Goal: Find specific page/section: Locate a particular part of the current website

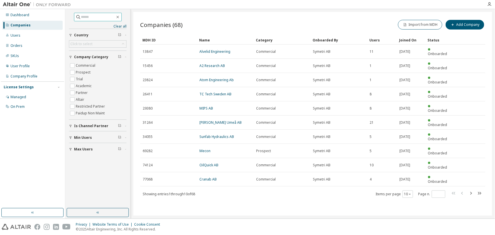
click at [99, 16] on input "text" at bounding box center [98, 17] width 34 height 6
type input "******"
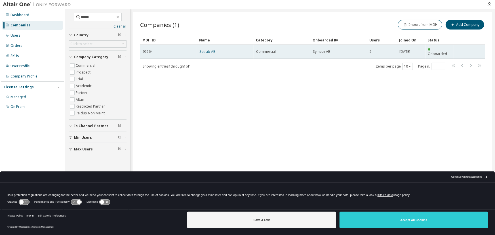
click at [207, 50] on link "Setrab AB" at bounding box center [207, 51] width 16 height 5
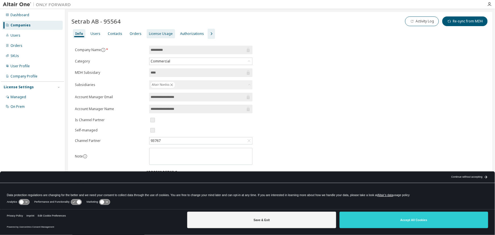
click at [151, 32] on div "License Usage" at bounding box center [161, 33] width 24 height 5
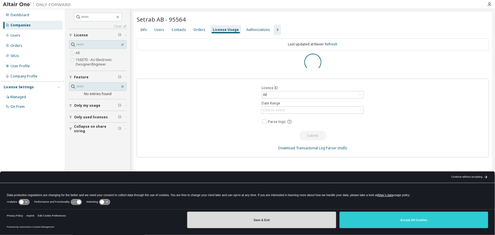
drag, startPoint x: 300, startPoint y: 217, endPoint x: 299, endPoint y: 214, distance: 3.2
click at [300, 217] on button "Save & Exit" at bounding box center [261, 220] width 149 height 16
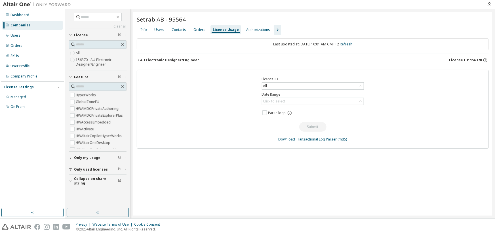
click at [170, 60] on div "AU Electronic Designer/Engineer" at bounding box center [169, 60] width 59 height 5
